Goal: Communication & Community: Participate in discussion

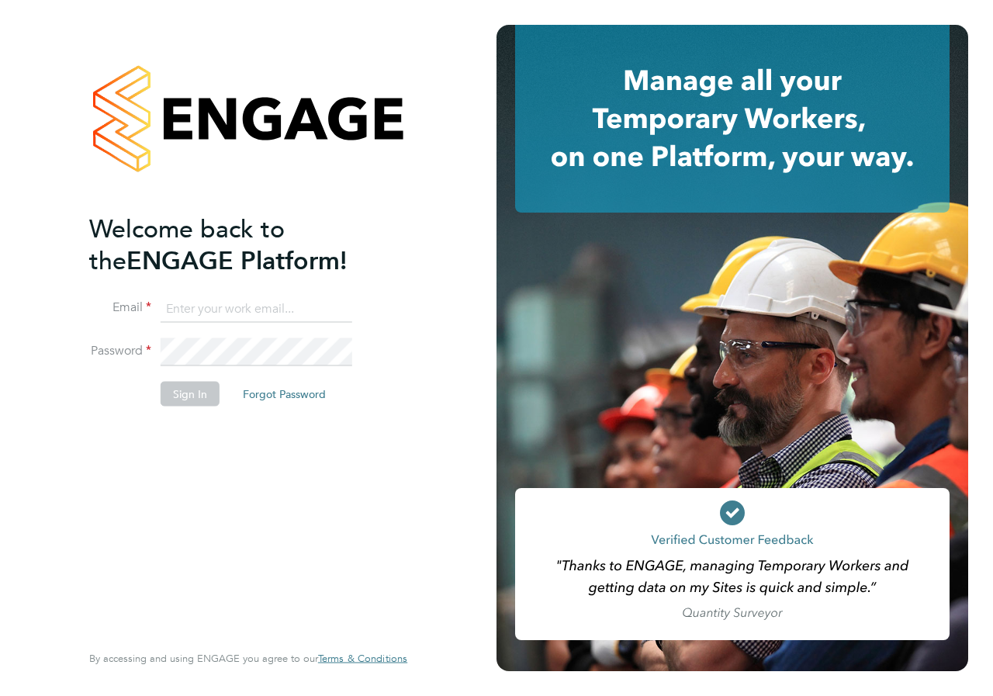
click at [185, 309] on input at bounding box center [257, 309] width 192 height 28
type input "emma.wood1@ncclondon.ac.uk"
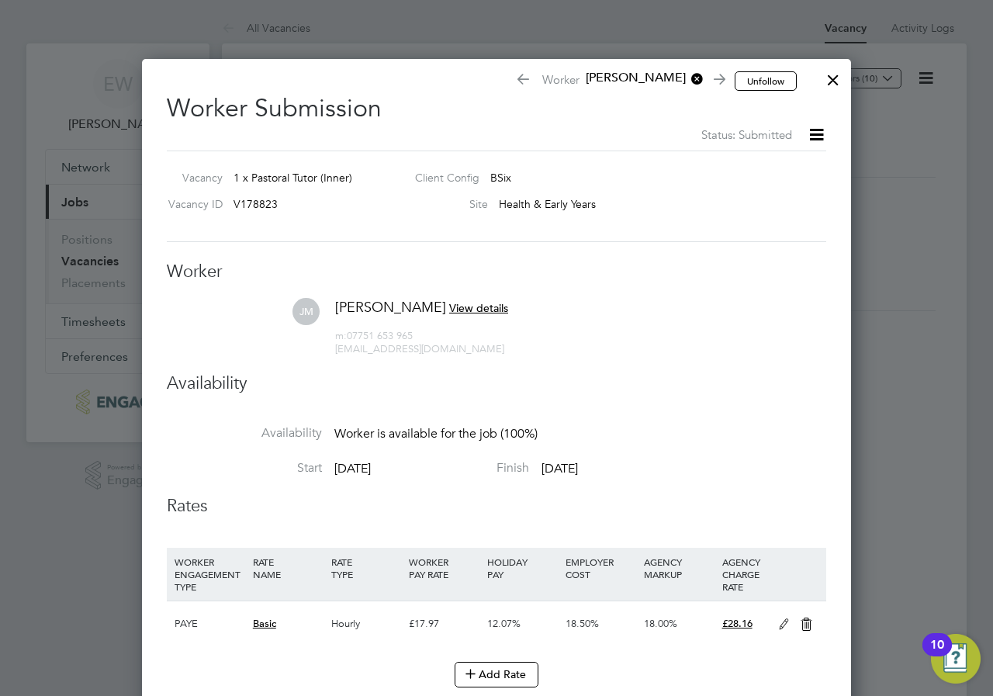
click at [498, 302] on span "View details" at bounding box center [478, 308] width 59 height 14
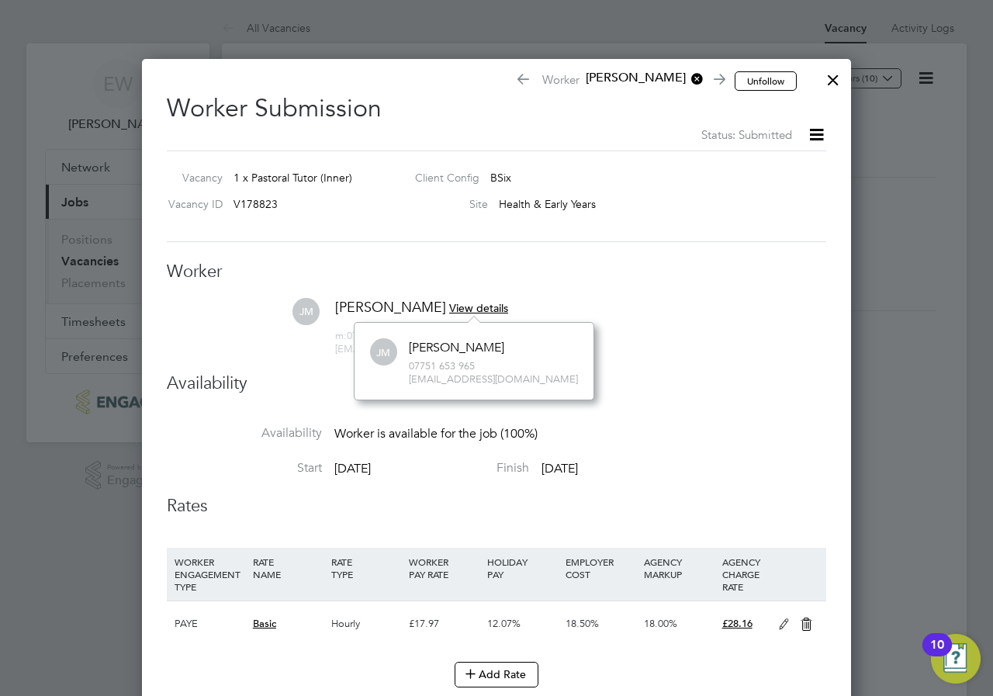
click at [444, 352] on div "Jennifer Mensah" at bounding box center [456, 348] width 95 height 16
click at [818, 136] on icon at bounding box center [815, 134] width 19 height 19
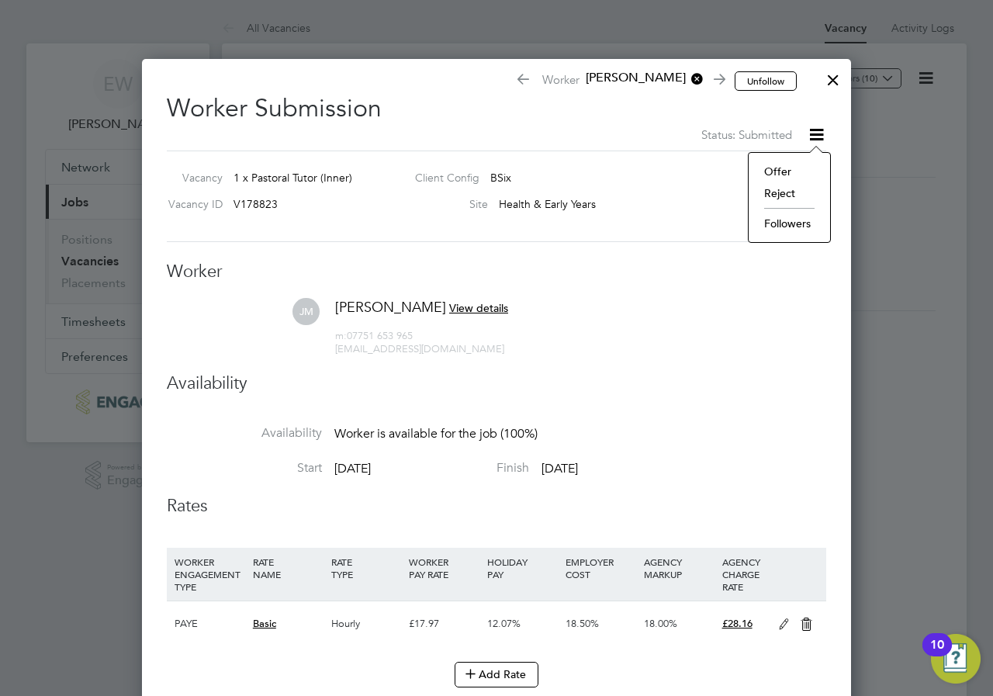
click at [796, 172] on li "Offer" at bounding box center [789, 172] width 66 height 22
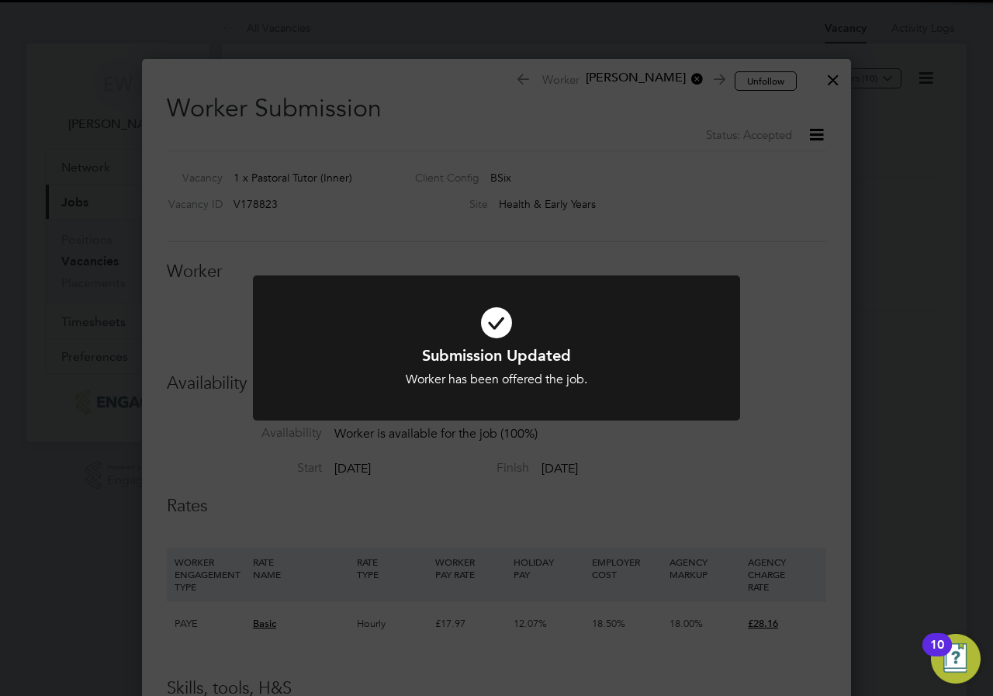
click at [829, 81] on div "Submission Updated Worker has been offered the job. Cancel Okay" at bounding box center [496, 348] width 993 height 696
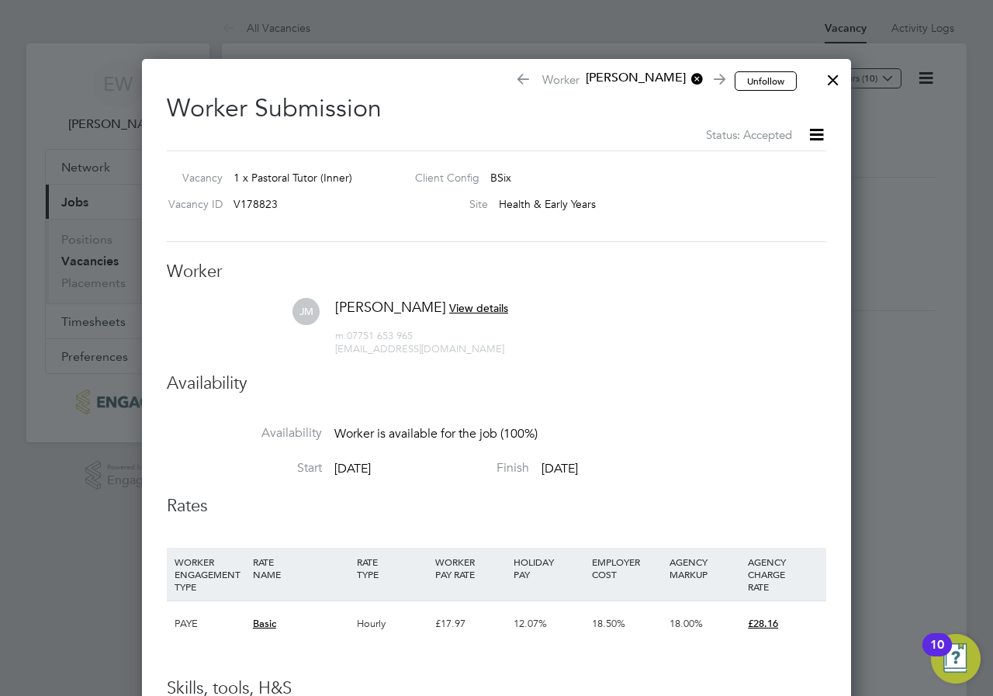
click at [829, 81] on div at bounding box center [833, 76] width 28 height 28
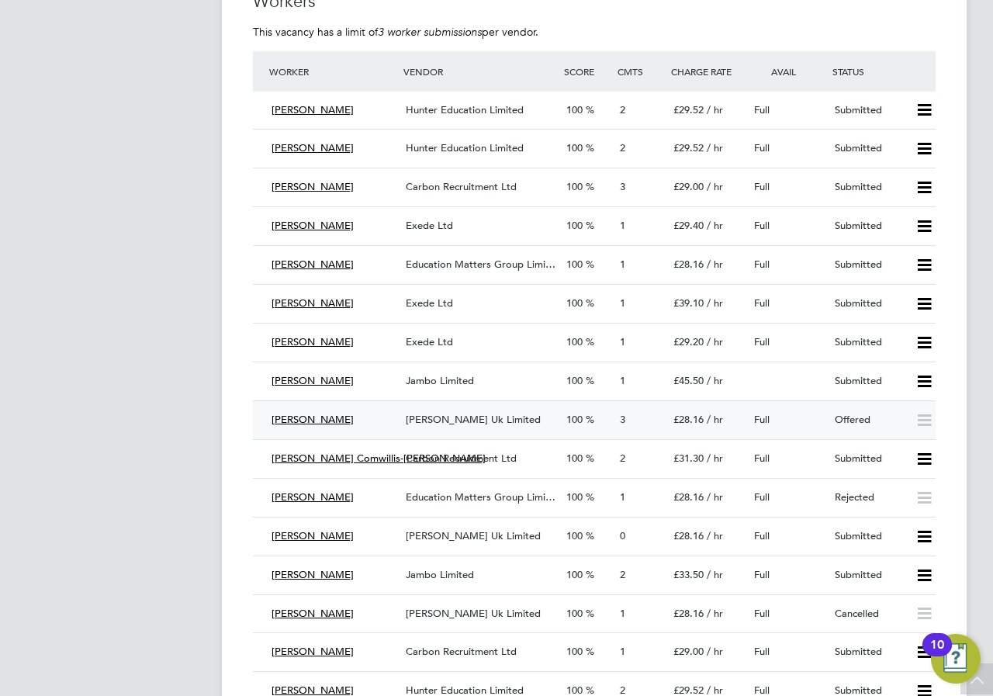
click at [409, 417] on span "Morgan Hunt Uk Limited" at bounding box center [473, 419] width 135 height 13
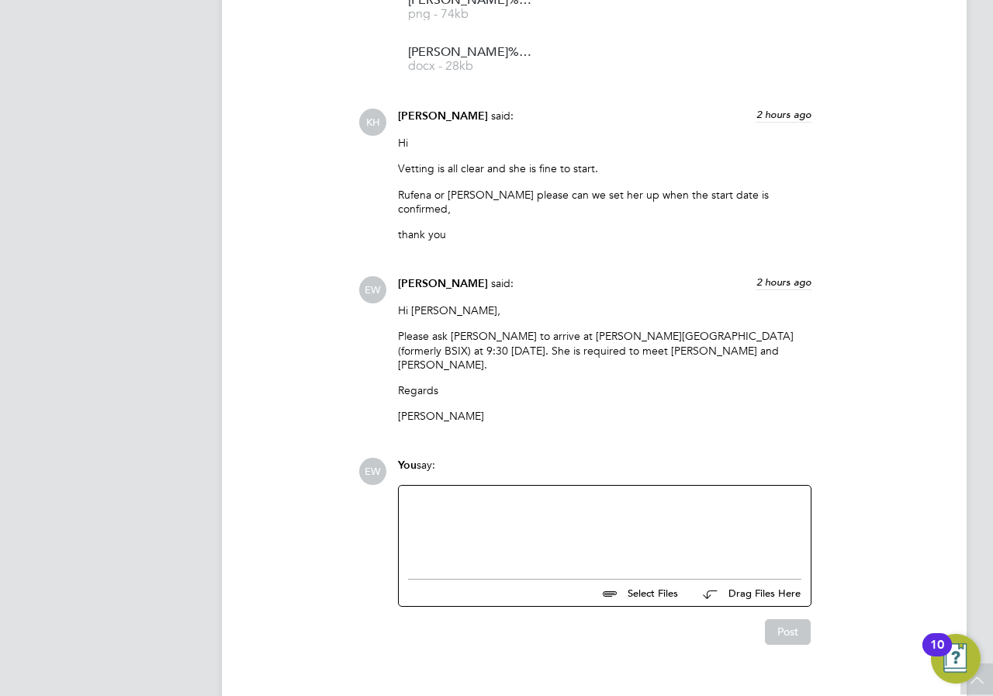
click at [630, 498] on div at bounding box center [604, 528] width 393 height 67
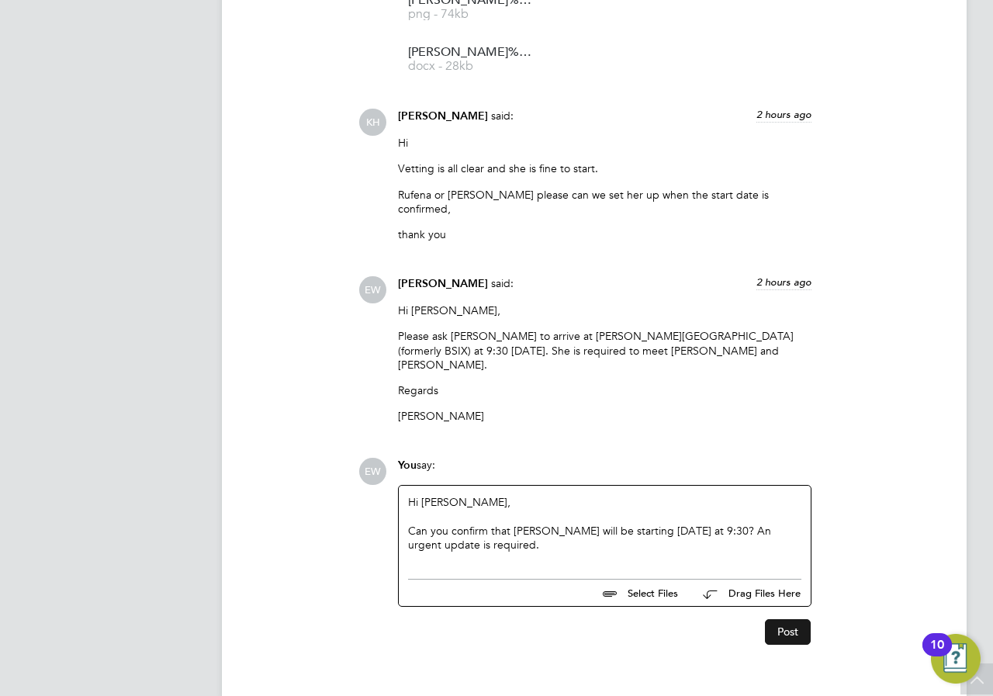
click at [779, 619] on button "Post" at bounding box center [788, 631] width 46 height 25
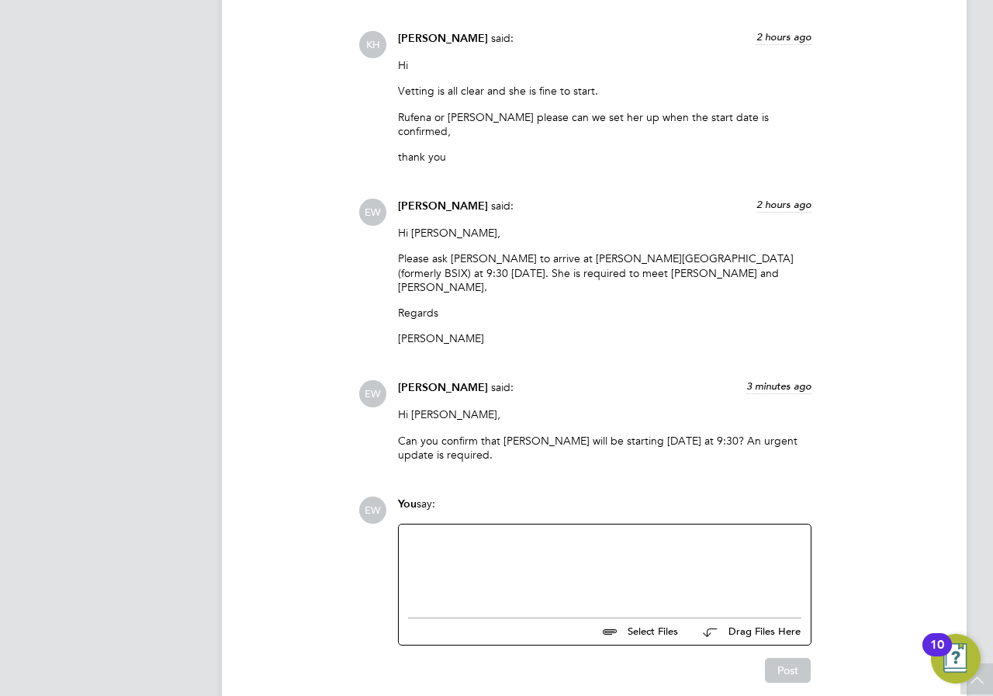
scroll to position [1644, 0]
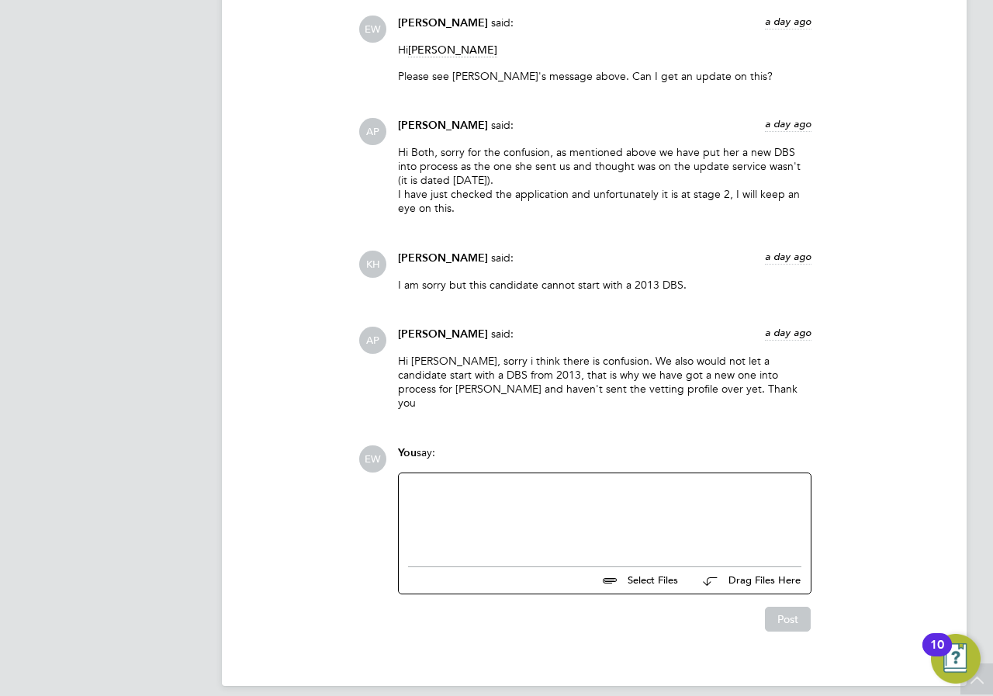
click at [603, 519] on div at bounding box center [604, 515] width 393 height 67
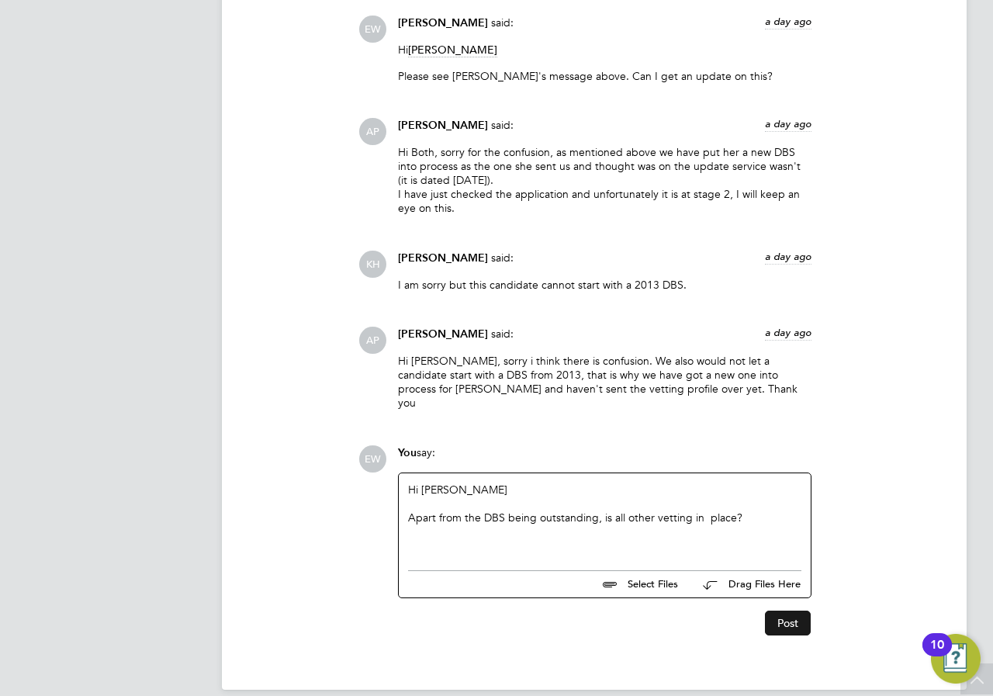
click at [789, 610] on button "Post" at bounding box center [788, 622] width 46 height 25
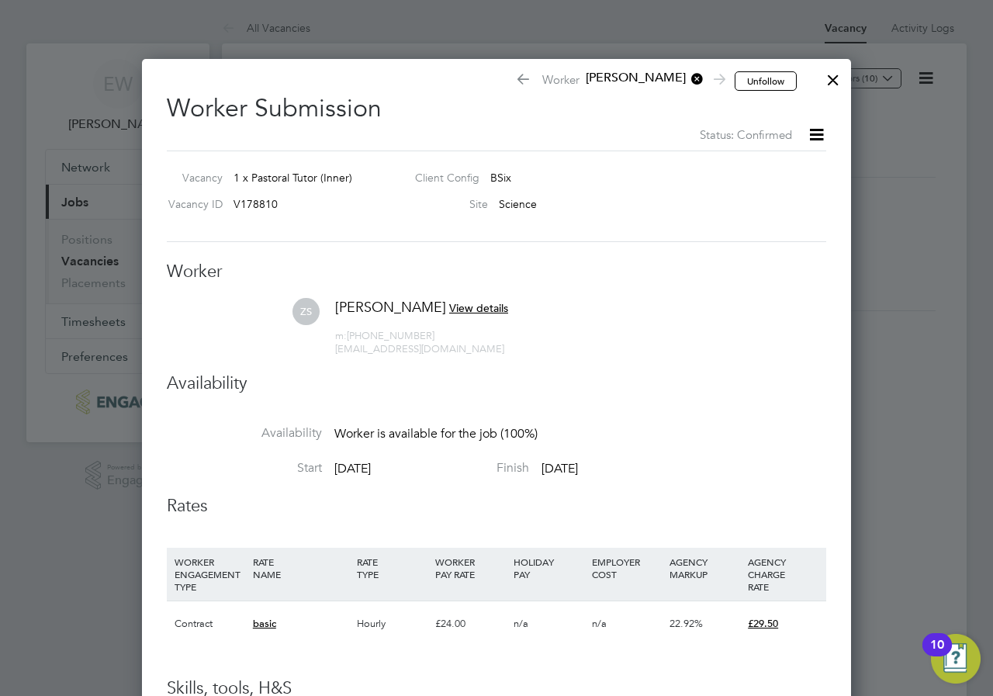
click at [827, 73] on div at bounding box center [833, 76] width 28 height 28
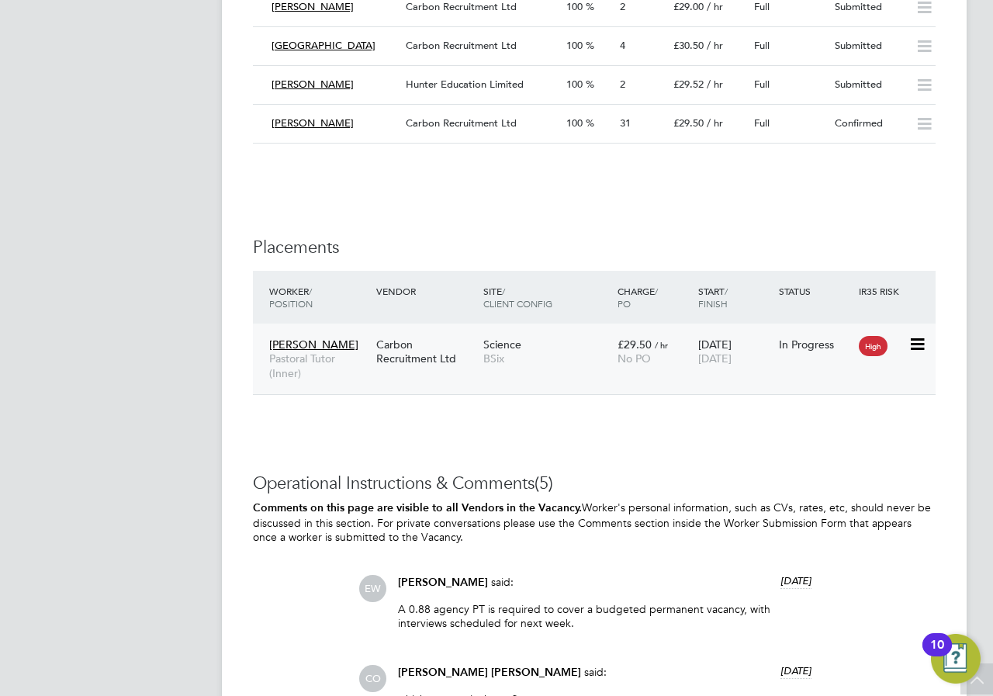
click at [350, 353] on span "Pastoral Tutor (Inner)" at bounding box center [318, 365] width 99 height 28
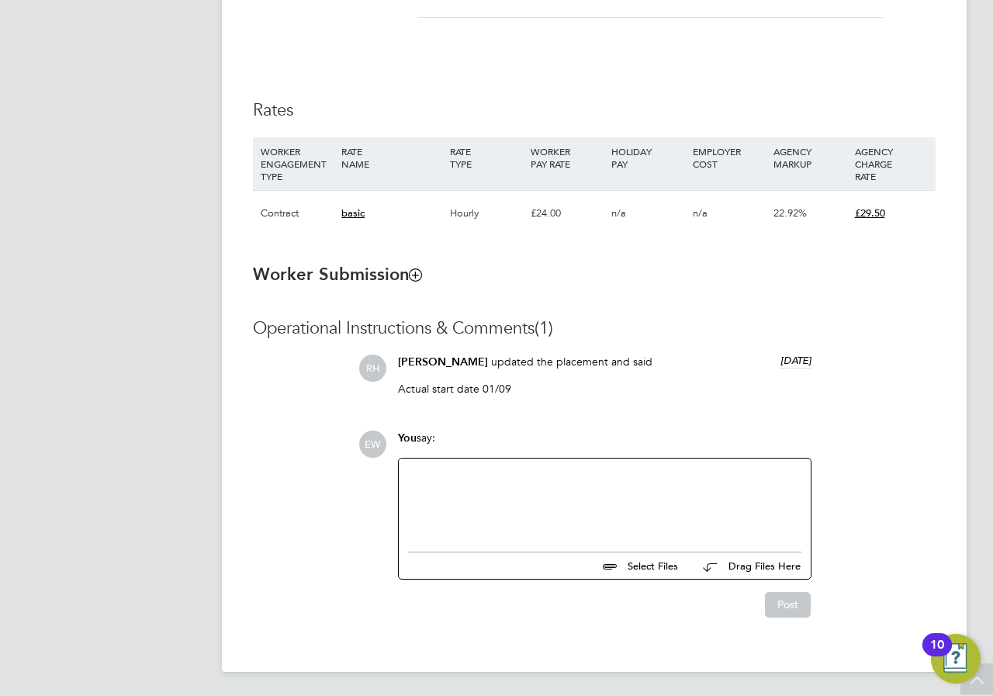
click at [527, 526] on div at bounding box center [604, 501] width 393 height 67
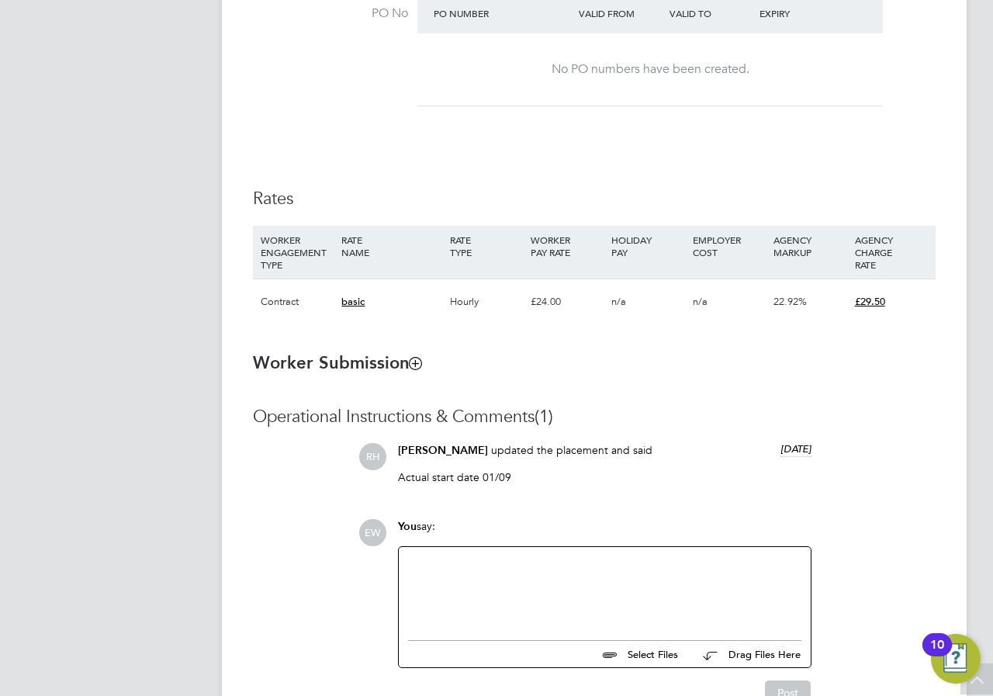
scroll to position [1058, 0]
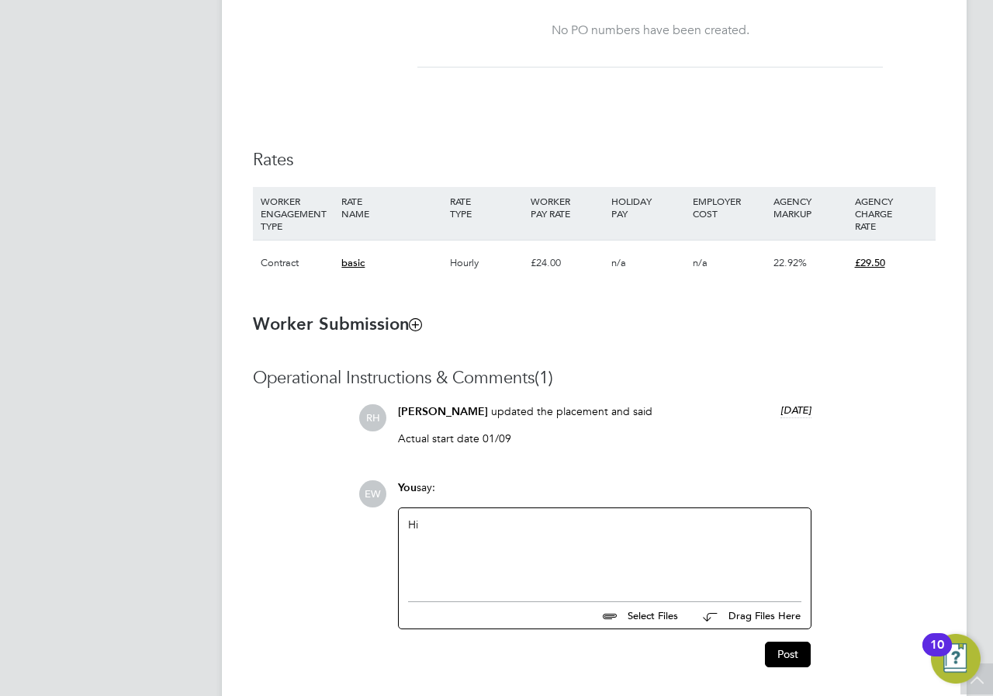
click at [457, 523] on div "Hi" at bounding box center [605, 550] width 412 height 85
click at [437, 533] on div "Hi" at bounding box center [604, 550] width 393 height 67
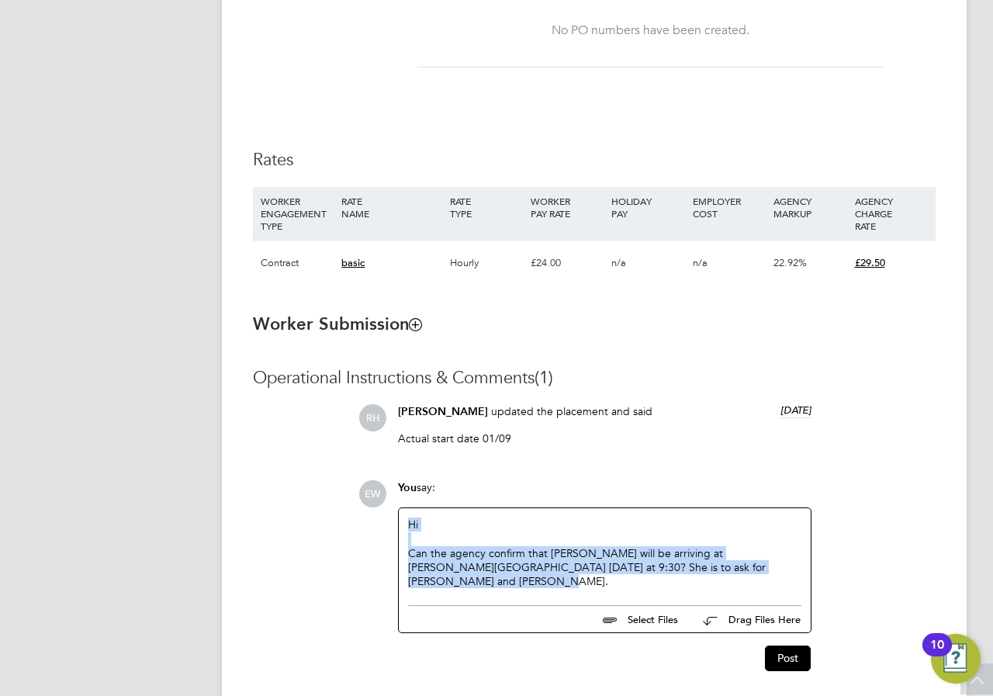
copy div "Hi Can the agency confirm that [PERSON_NAME] will be arriving at [PERSON_NAME][…"
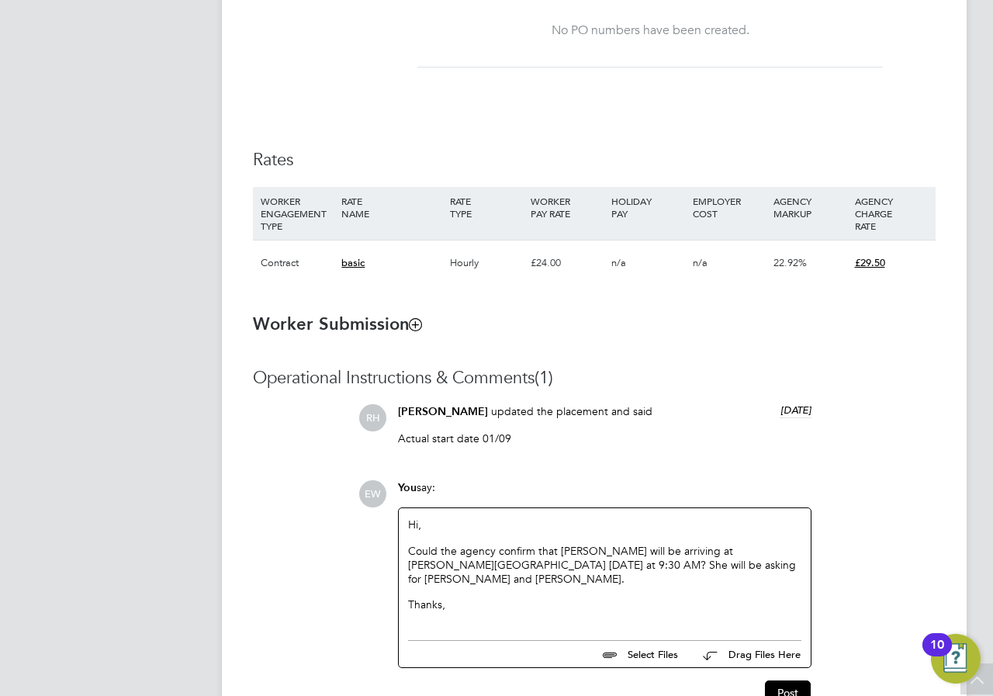
click at [662, 575] on p "Could the agency confirm that [PERSON_NAME] will be arriving at [PERSON_NAME][G…" at bounding box center [604, 565] width 393 height 43
click at [613, 559] on p "Could the agency confirm that [PERSON_NAME] will be arriving at [PERSON_NAME][G…" at bounding box center [604, 565] width 393 height 43
click at [798, 687] on button "Post" at bounding box center [788, 692] width 46 height 25
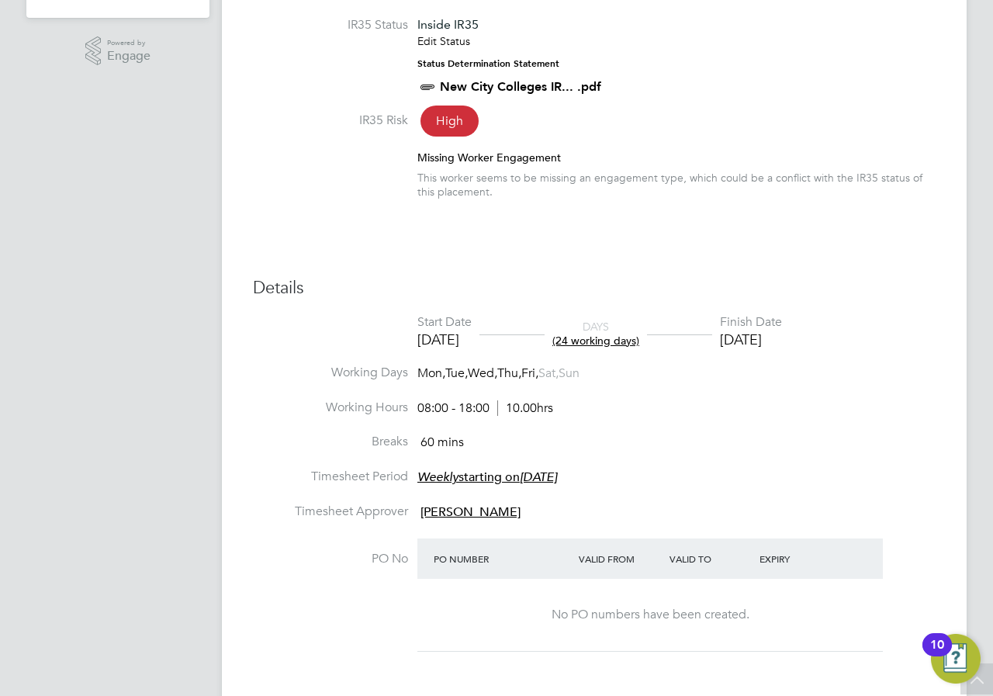
scroll to position [0, 0]
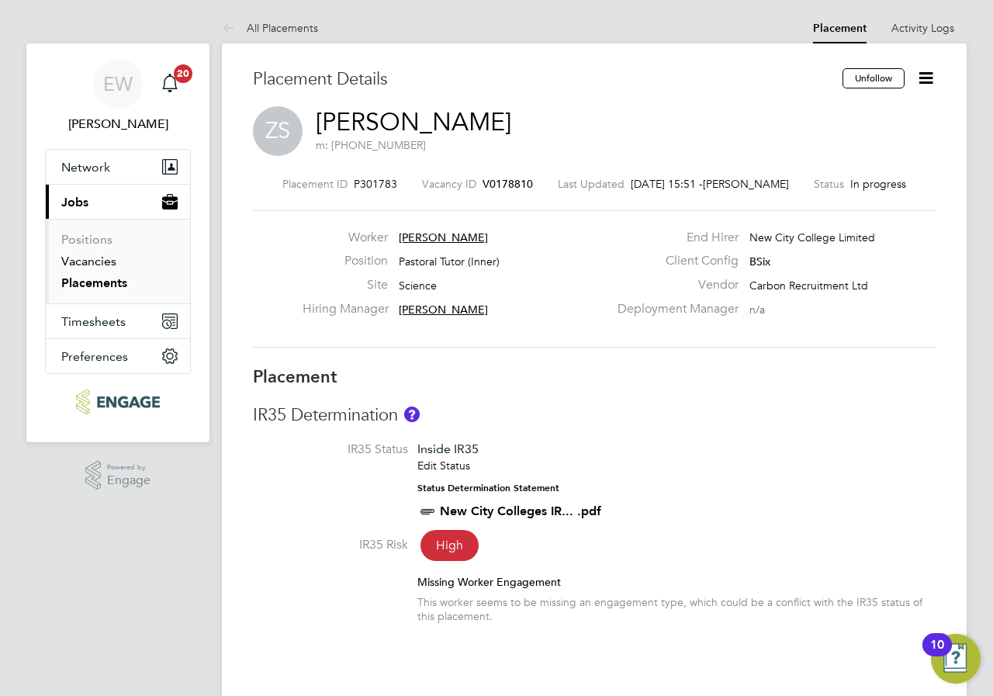
click at [103, 266] on link "Vacancies" at bounding box center [88, 261] width 55 height 15
